Goal: Complete application form: Complete application form

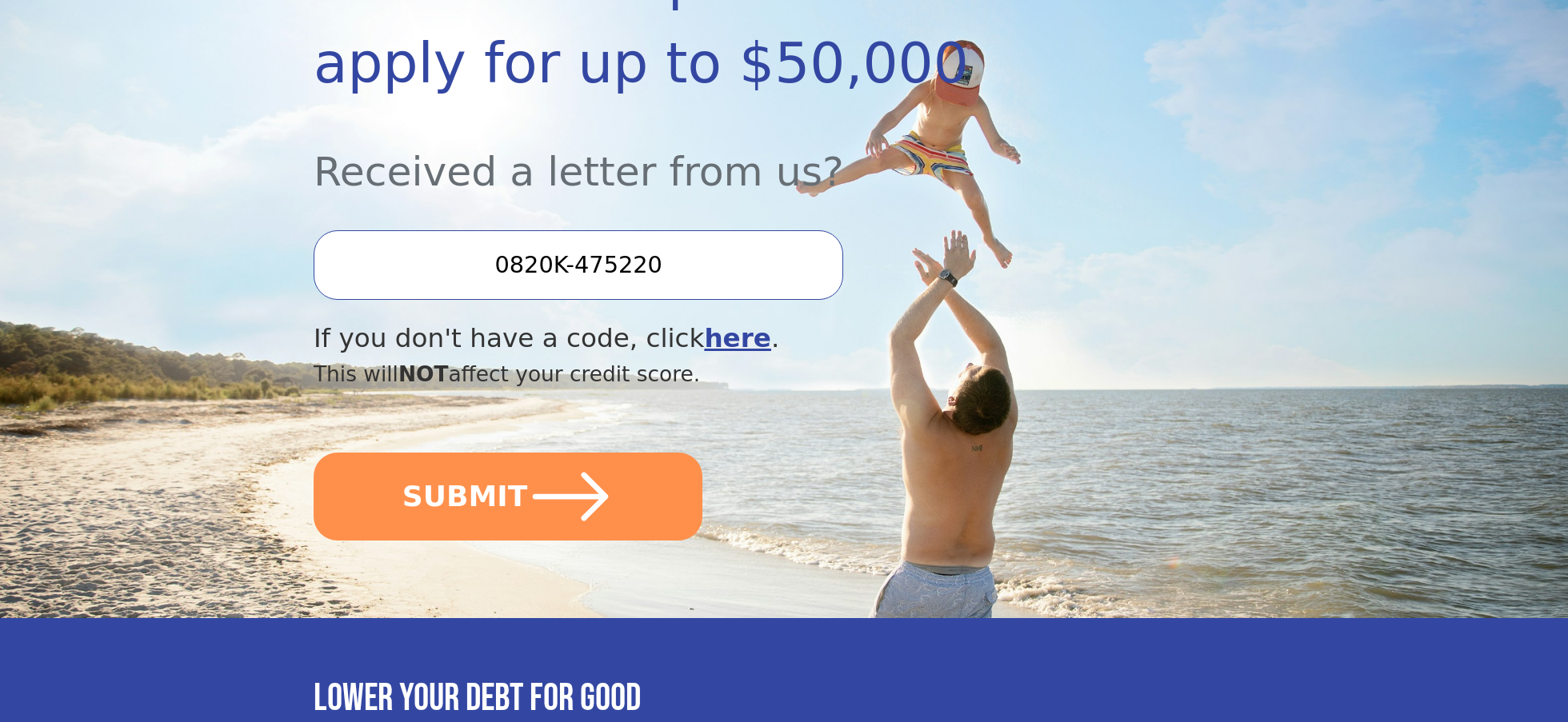
scroll to position [400, 0]
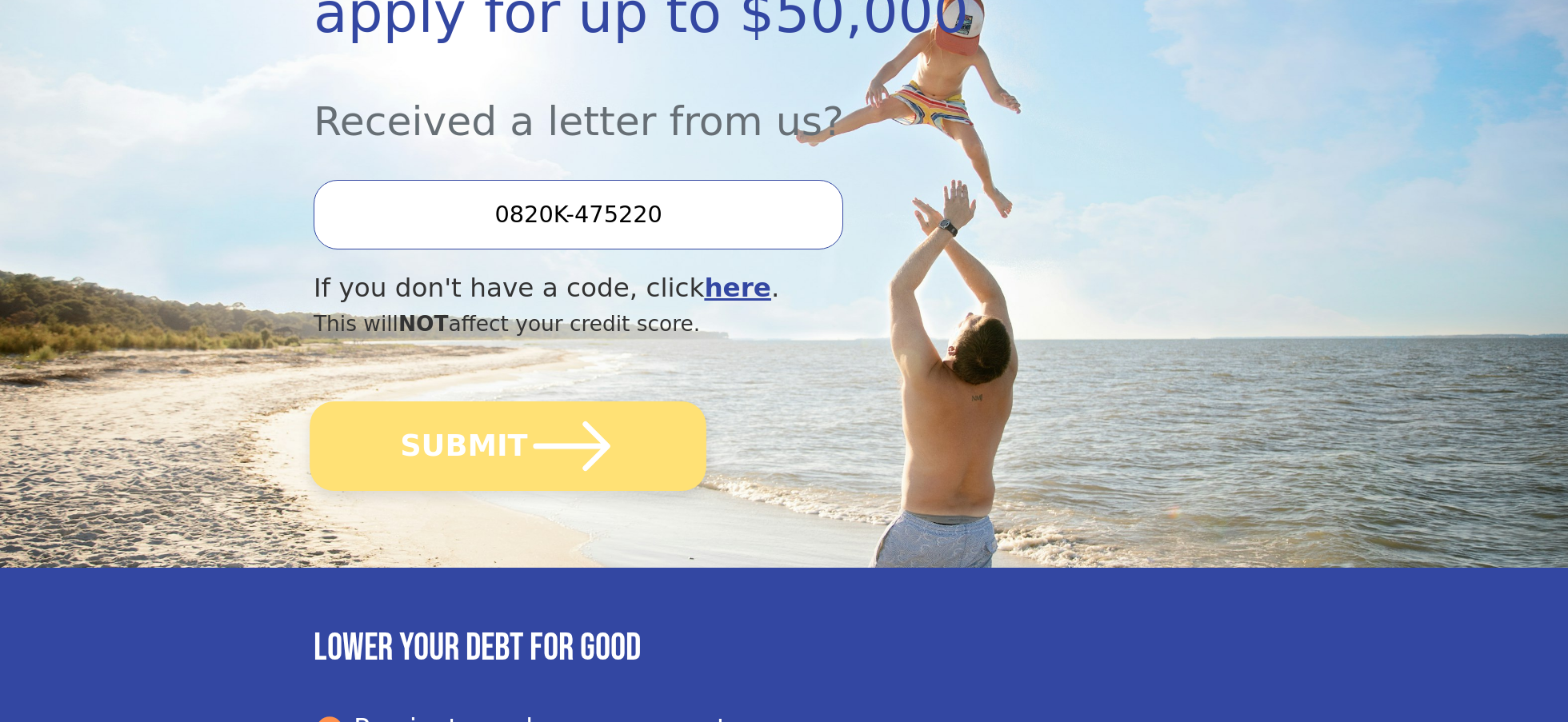
click at [537, 462] on icon "submit" at bounding box center [572, 446] width 88 height 88
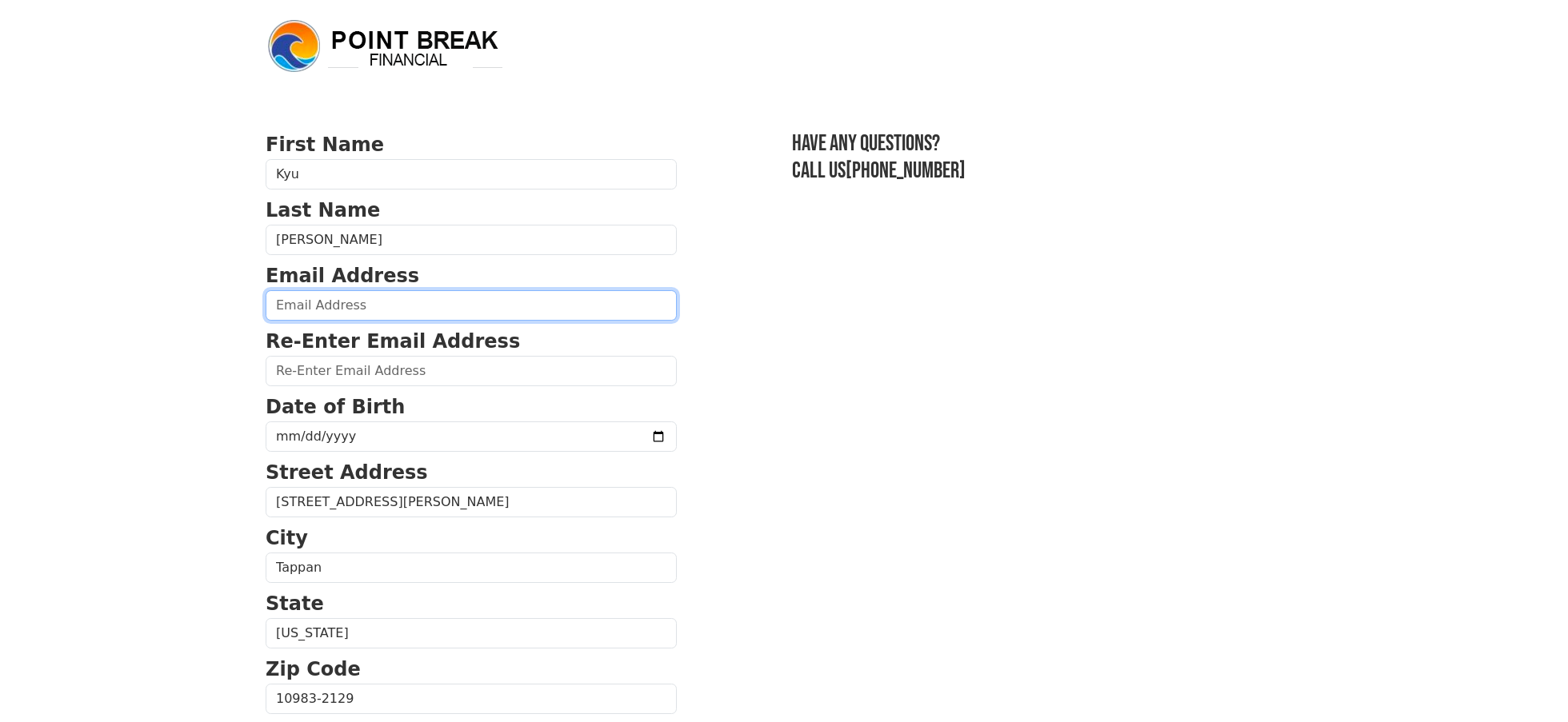
click at [462, 320] on input "email" at bounding box center [471, 305] width 411 height 30
type input "[EMAIL_ADDRESS][DOMAIN_NAME]"
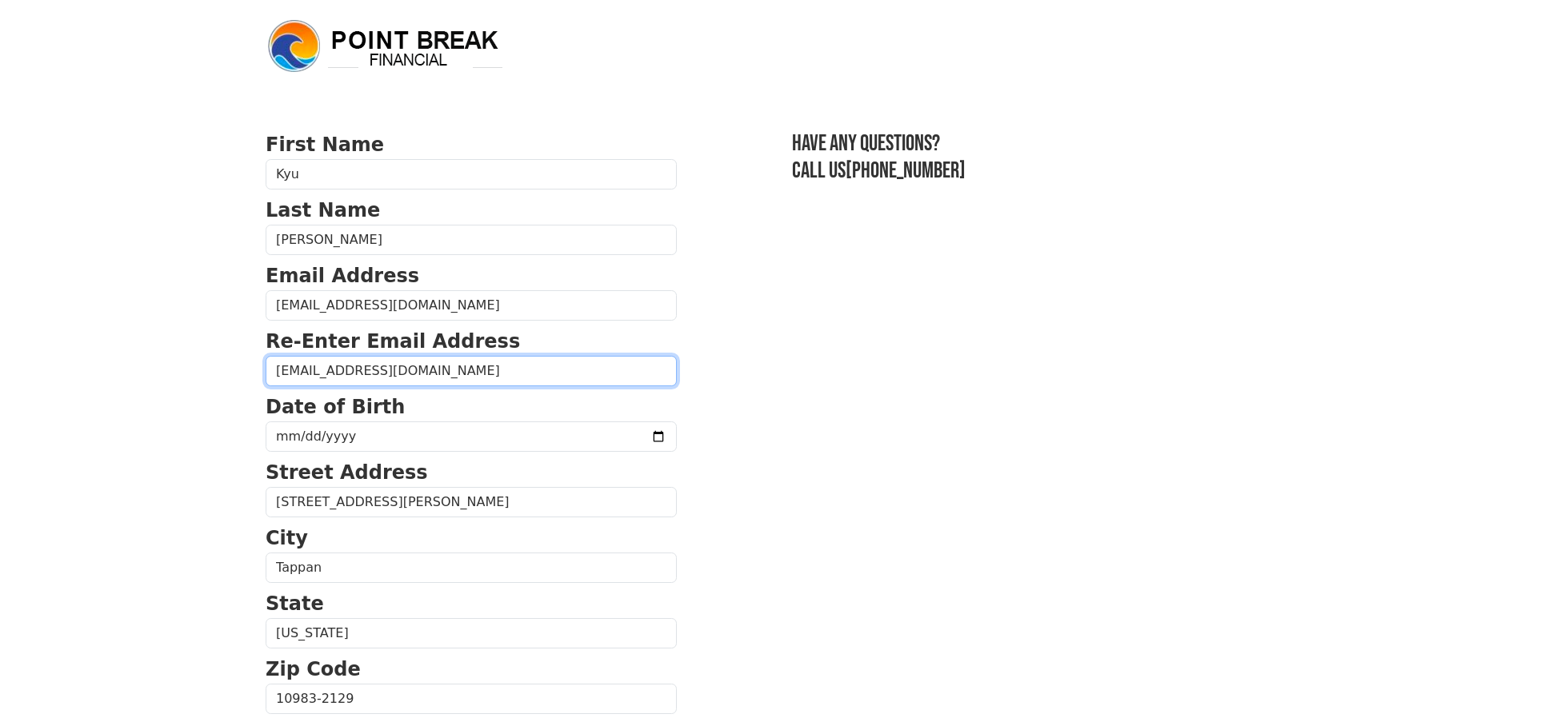
type input "[EMAIL_ADDRESS][DOMAIN_NAME]"
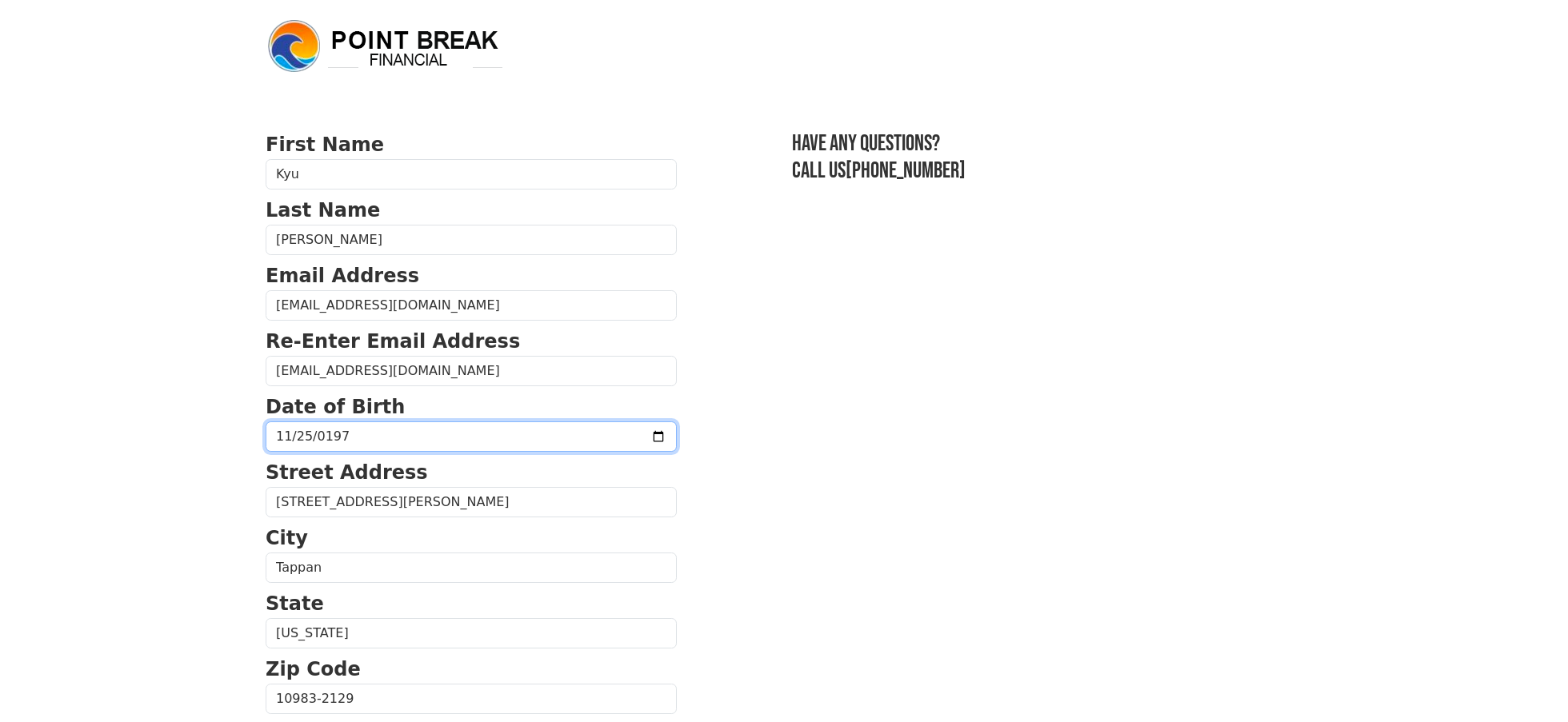
type input "[DATE]"
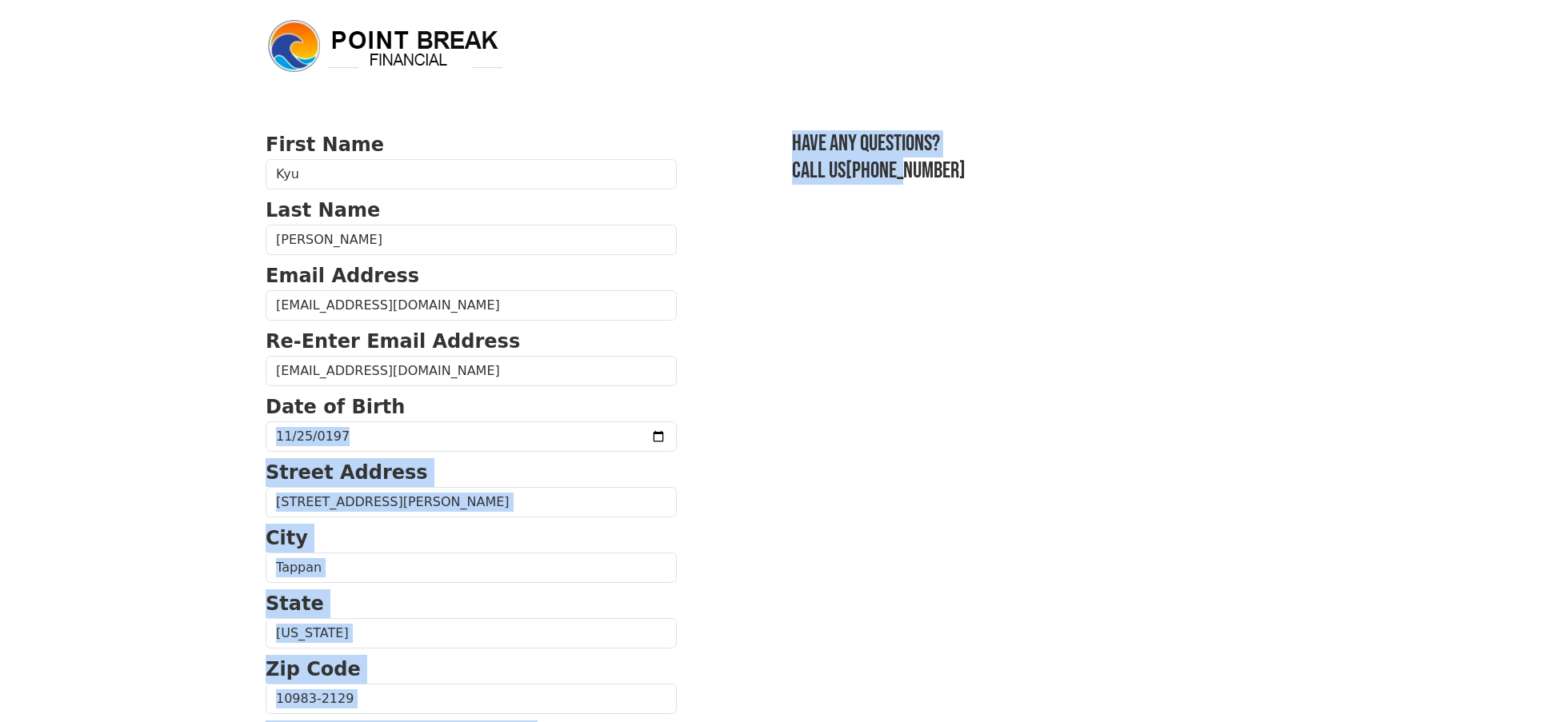
click at [861, 409] on section "First Name [PERSON_NAME] Last Name [PERSON_NAME] Email Address [EMAIL_ADDRESS][…" at bounding box center [784, 700] width 1037 height 1140
click at [515, 187] on input "Kyu" at bounding box center [471, 174] width 411 height 30
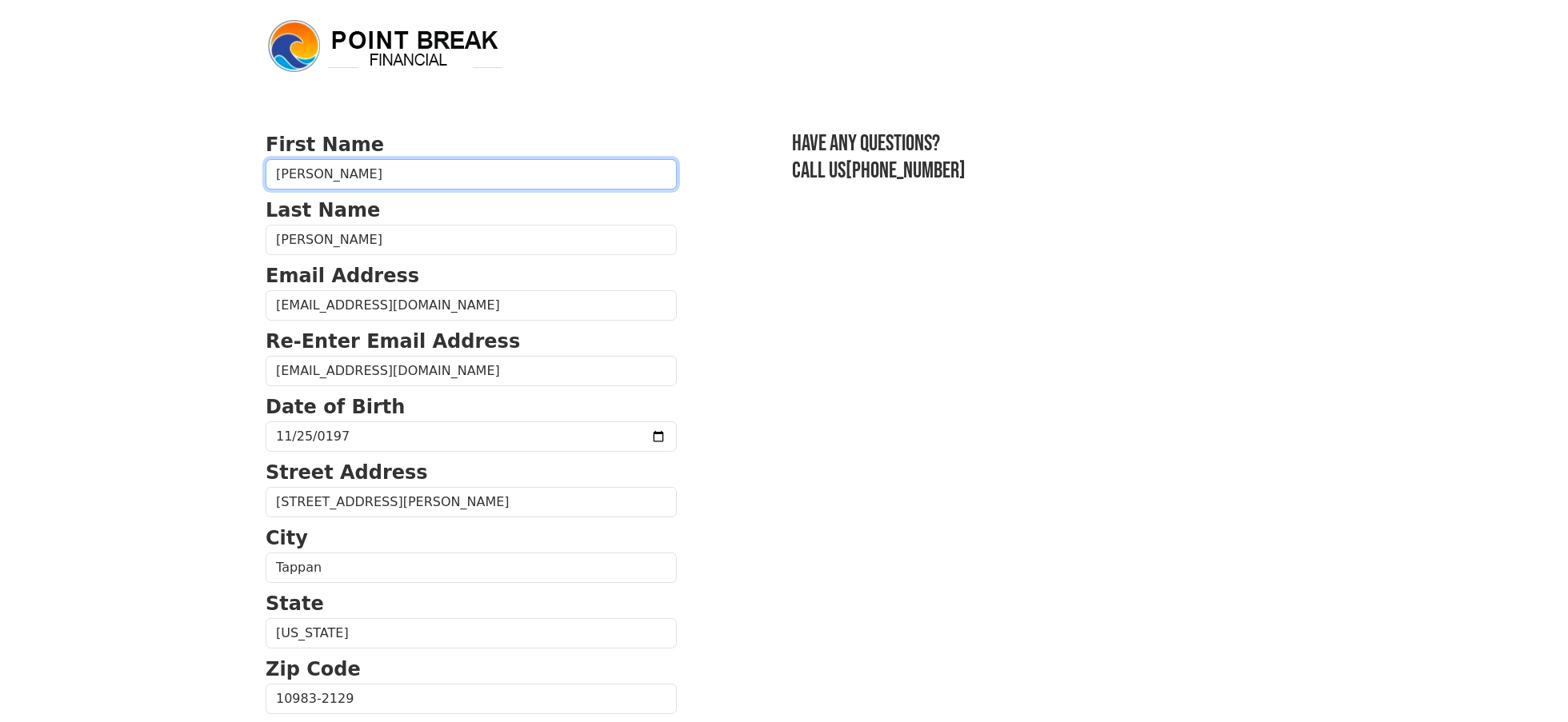
type input "[PERSON_NAME]"
click at [908, 535] on section "First Name [PERSON_NAME] Last Name [PERSON_NAME] Email Address [EMAIL_ADDRESS][…" at bounding box center [784, 700] width 1037 height 1140
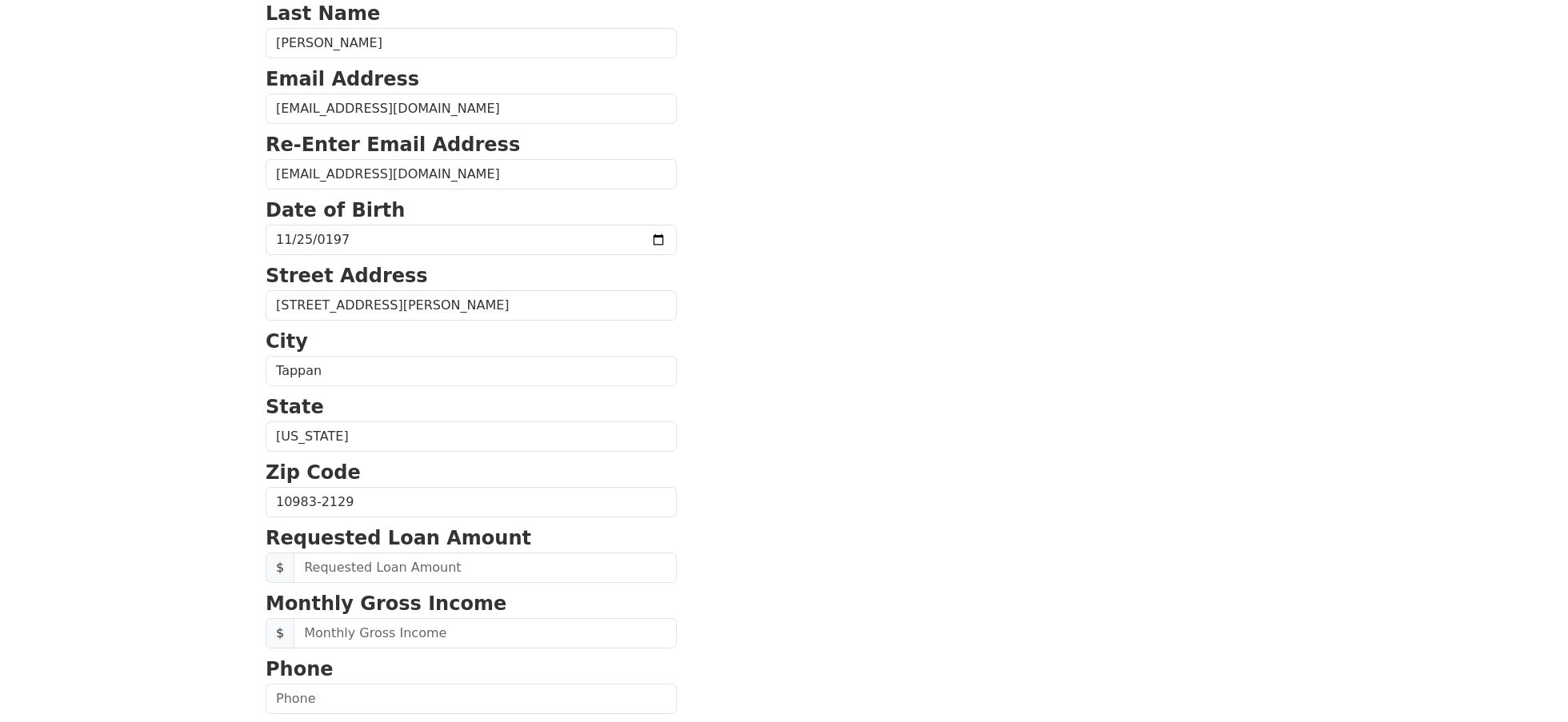
scroll to position [266, 0]
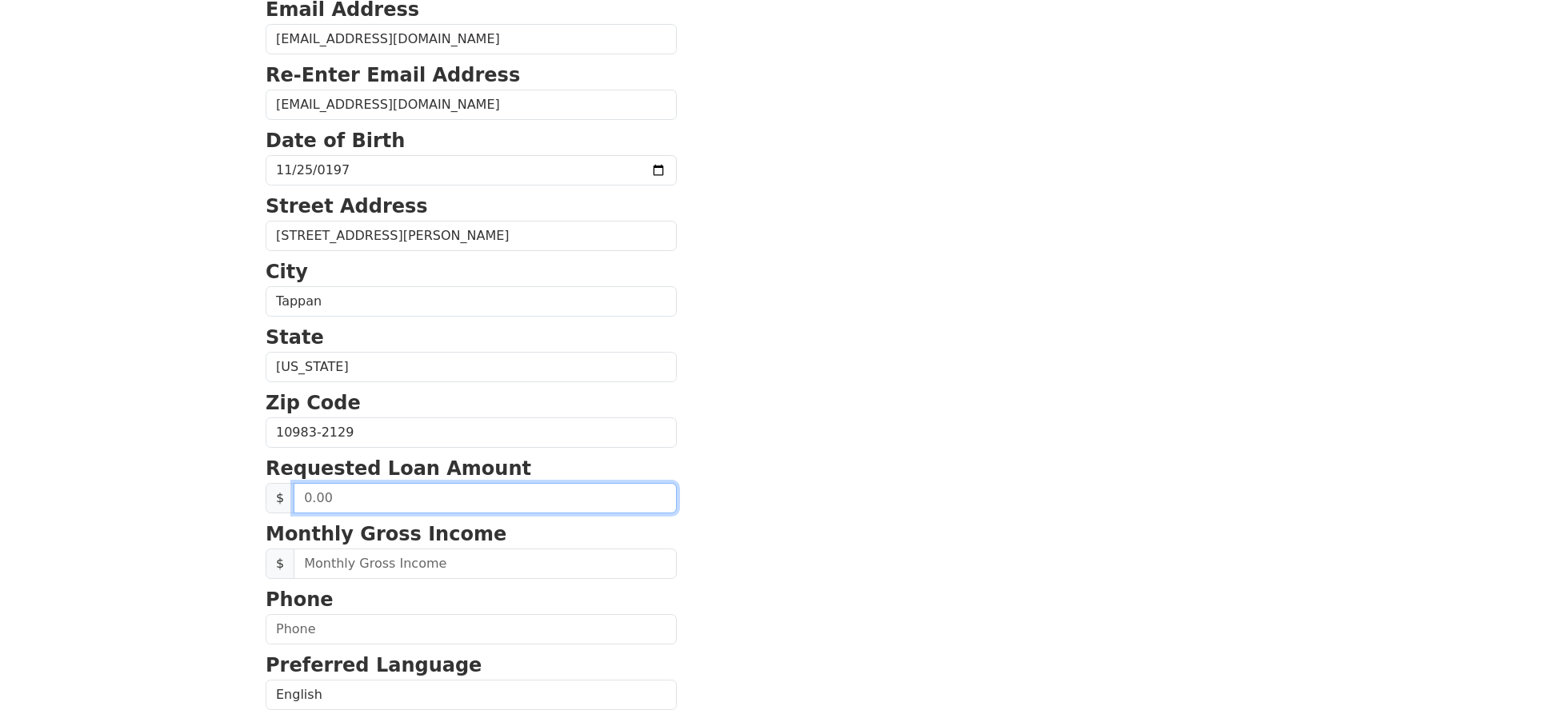
click at [427, 497] on input "text" at bounding box center [485, 498] width 383 height 30
type input "50,000.00"
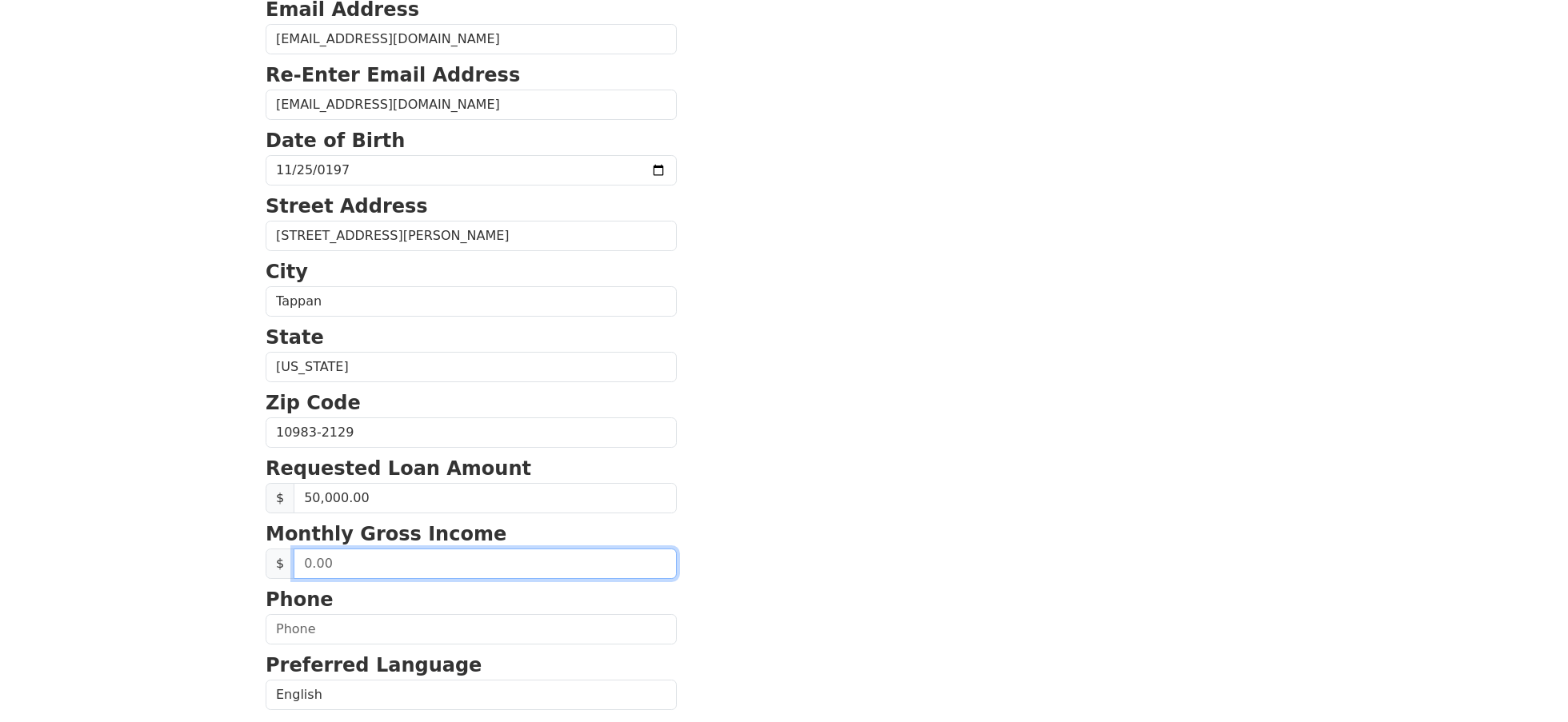
click at [488, 560] on input "text" at bounding box center [485, 563] width 383 height 30
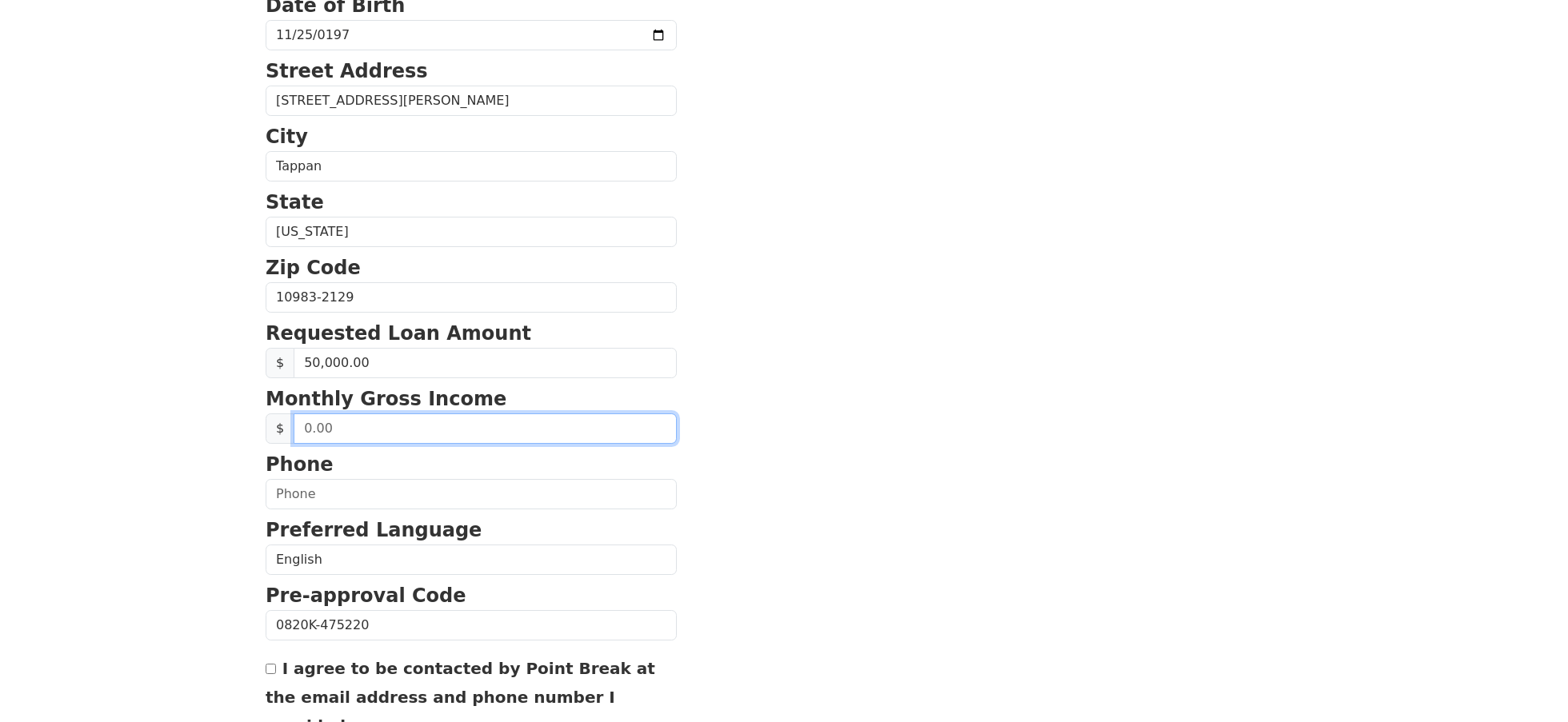
scroll to position [285, 0]
